Goal: Information Seeking & Learning: Learn about a topic

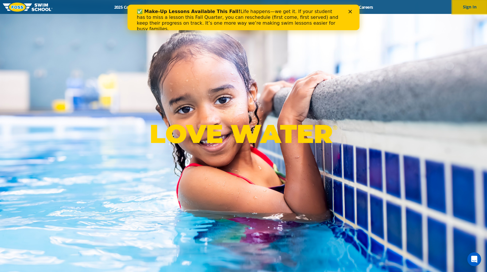
click at [468, 4] on button "Sign In" at bounding box center [469, 7] width 35 height 14
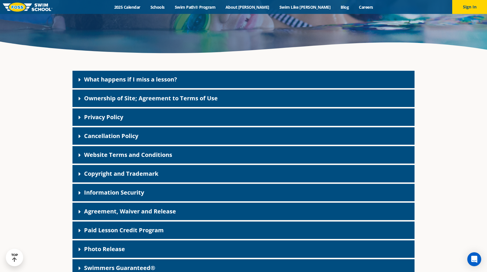
scroll to position [134, 0]
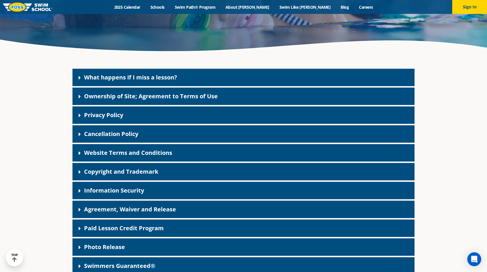
click at [156, 119] on div "Privacy Policy" at bounding box center [243, 114] width 342 height 17
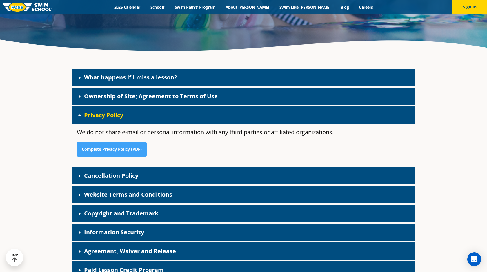
click at [124, 177] on link "Cancellation Policy" at bounding box center [111, 176] width 54 height 8
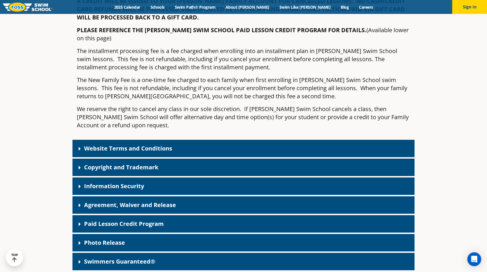
scroll to position [475, 0]
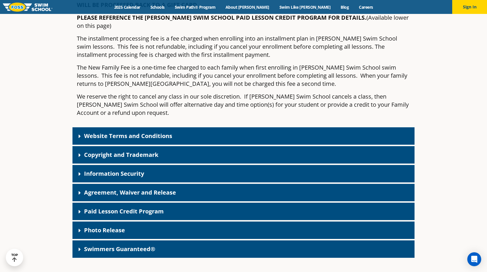
click at [132, 222] on div "Photo Release" at bounding box center [243, 230] width 342 height 17
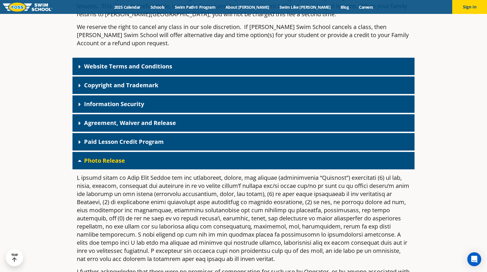
scroll to position [440, 0]
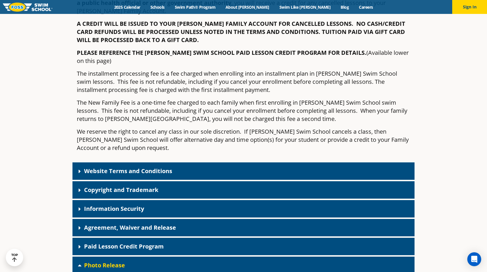
click at [127, 238] on div "Paid Lesson Credit Program" at bounding box center [243, 246] width 342 height 17
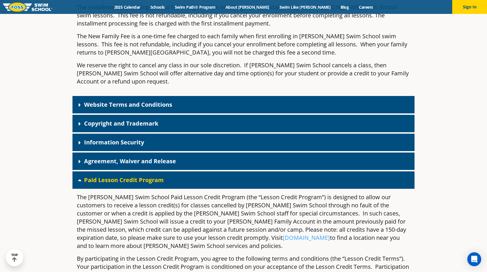
scroll to position [0, 0]
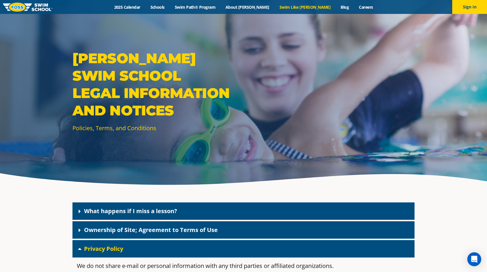
click at [281, 8] on link "Swim Like [PERSON_NAME]" at bounding box center [304, 7] width 61 height 6
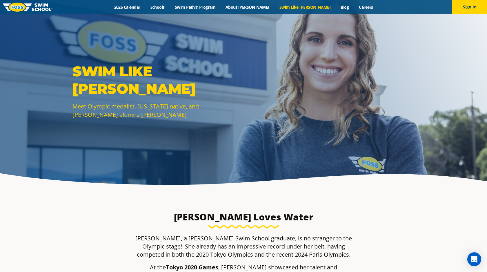
click at [180, 10] on div "Menu 2025 Calendar Schools Swim Path® Program About [PERSON_NAME] Swim Like [PE…" at bounding box center [243, 7] width 487 height 14
click at [170, 8] on link "Schools" at bounding box center [157, 7] width 24 height 6
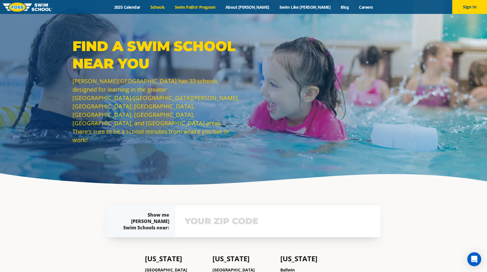
click at [220, 9] on link "Swim Path® Program" at bounding box center [195, 7] width 51 height 6
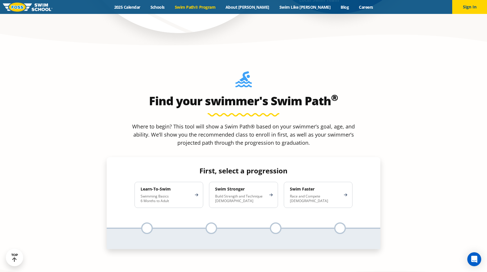
scroll to position [512, 0]
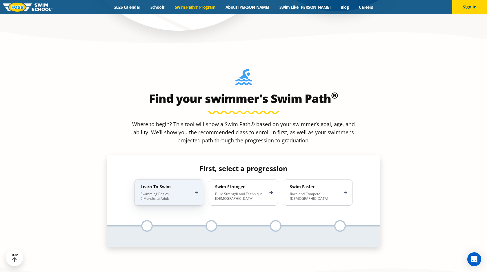
click at [151, 192] on p "Swimming Basics 6 Months to Adult" at bounding box center [166, 196] width 51 height 9
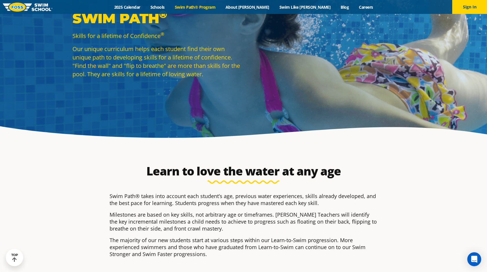
scroll to position [0, 0]
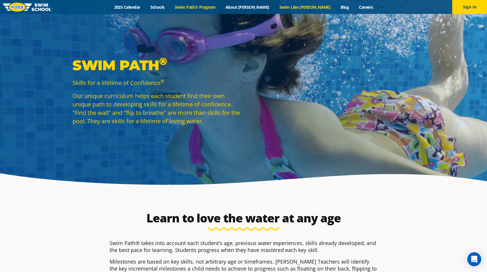
click at [291, 9] on link "Swim Like [PERSON_NAME]" at bounding box center [304, 7] width 61 height 6
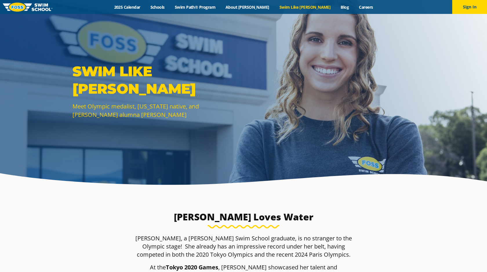
click at [336, 8] on link "Blog" at bounding box center [345, 7] width 18 height 6
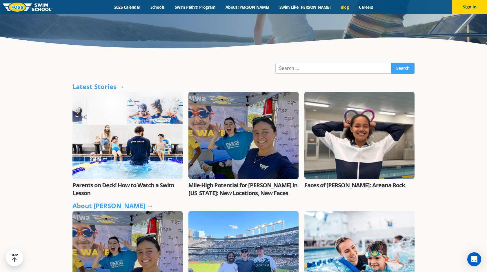
scroll to position [140, 0]
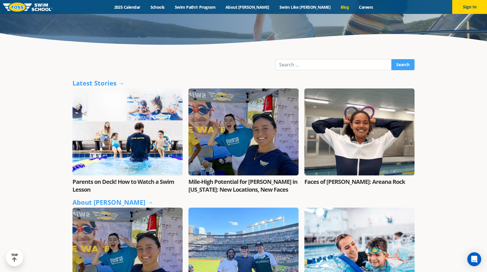
click at [162, 183] on link "Parents on Deck! How to Watch a Swim Lesson" at bounding box center [123, 186] width 102 height 16
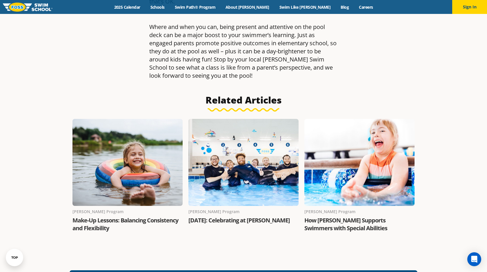
scroll to position [852, 0]
